Goal: Obtain resource: Obtain resource

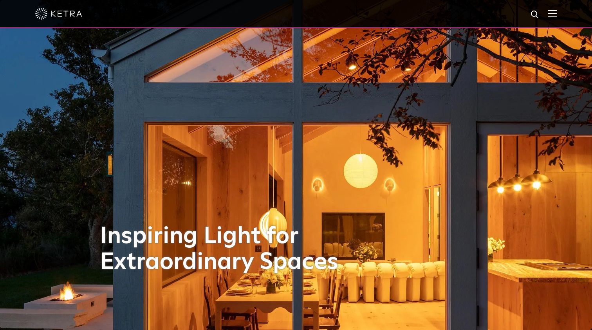
click at [557, 15] on img at bounding box center [552, 13] width 9 height 7
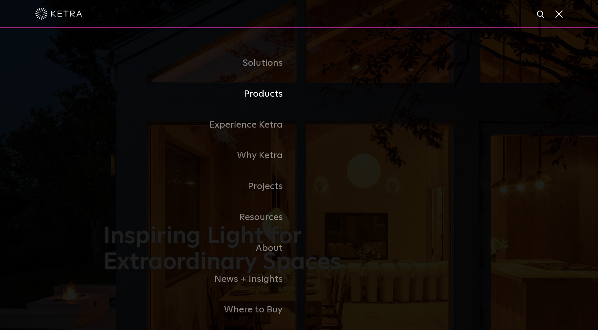
click at [268, 95] on link "Products" at bounding box center [201, 94] width 196 height 31
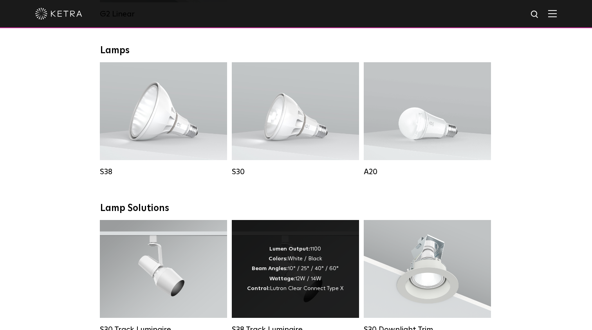
scroll to position [627, 0]
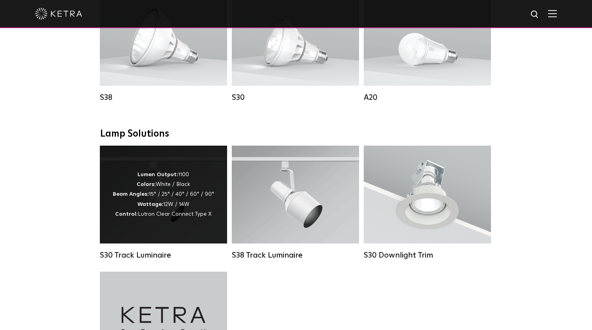
click at [158, 197] on div "Lumen Output: 1100 Colors: White / Black Beam Angles: 15° / 25° / 40° / 60° / 9…" at bounding box center [163, 194] width 101 height 49
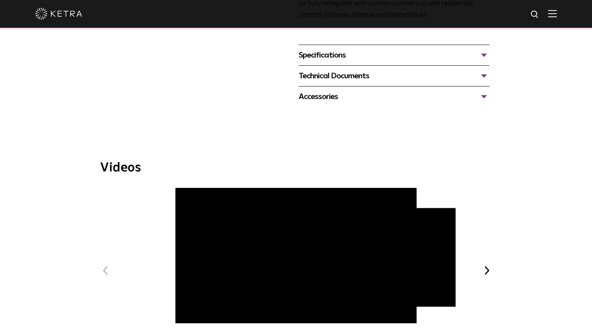
scroll to position [196, 0]
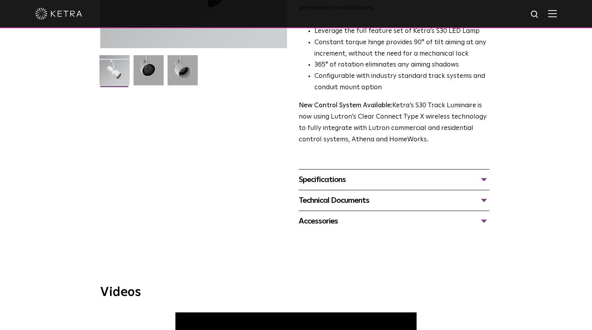
click at [485, 174] on div "Specifications" at bounding box center [394, 180] width 191 height 13
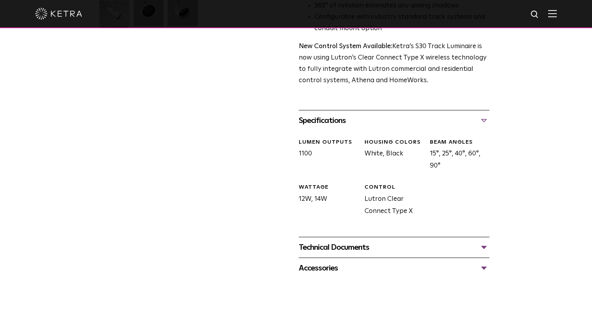
scroll to position [313, 0]
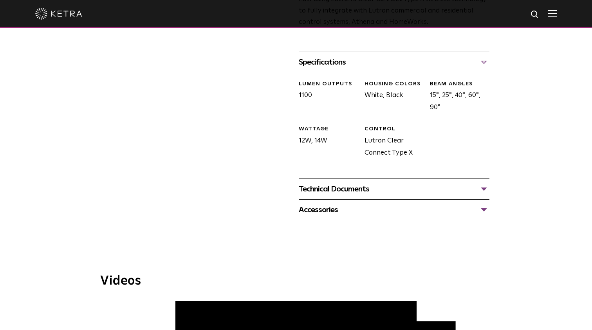
click at [482, 204] on div "Accessories" at bounding box center [394, 210] width 191 height 13
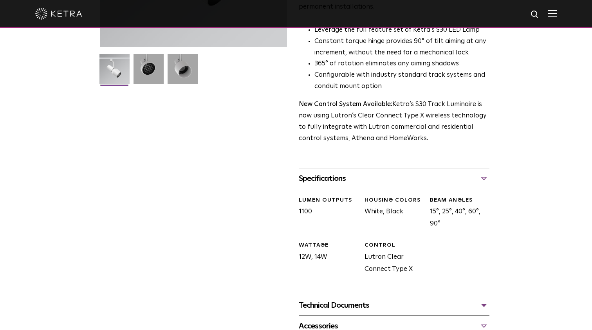
scroll to position [235, 0]
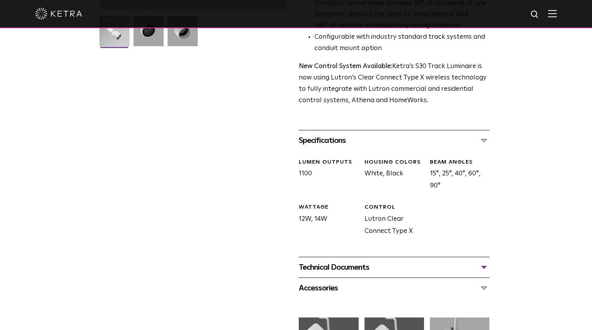
drag, startPoint x: 486, startPoint y: 255, endPoint x: 509, endPoint y: 212, distance: 49.2
click at [486, 261] on div "Technical Documents" at bounding box center [394, 267] width 191 height 13
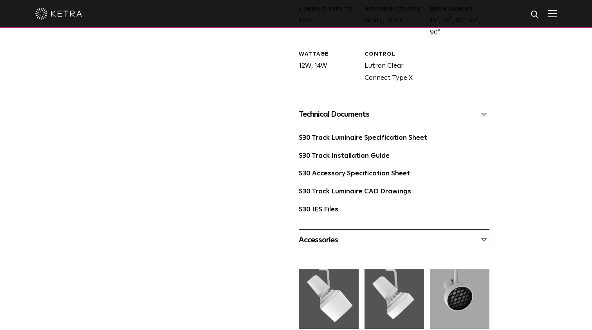
scroll to position [392, 0]
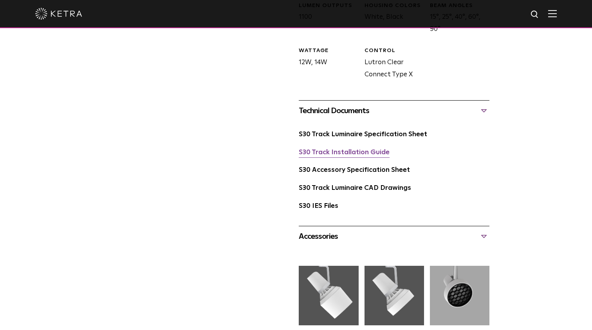
click at [346, 149] on link "S30 Track Installation Guide" at bounding box center [344, 152] width 91 height 7
click at [362, 167] on link "S30 Accessory Specification Sheet" at bounding box center [354, 170] width 111 height 7
click at [374, 131] on link "S30 Track Luminaire Specification Sheet" at bounding box center [363, 134] width 128 height 7
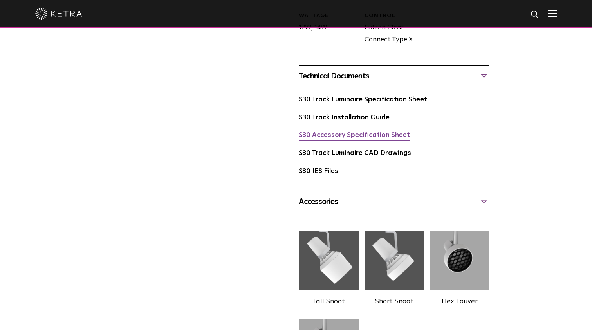
scroll to position [431, 0]
